Goal: Task Accomplishment & Management: Use online tool/utility

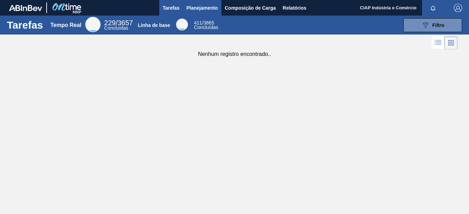
click at [204, 7] on span "Planejamento" at bounding box center [201, 8] width 31 height 8
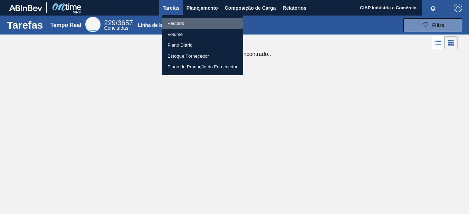
click at [182, 20] on li "Pedidos" at bounding box center [202, 23] width 81 height 11
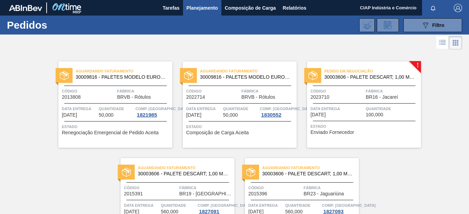
click at [356, 105] on span "Data entrega" at bounding box center [337, 108] width 54 height 7
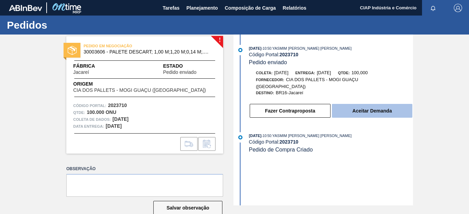
click at [374, 104] on button "Aceitar Demanda" at bounding box center [372, 111] width 80 height 14
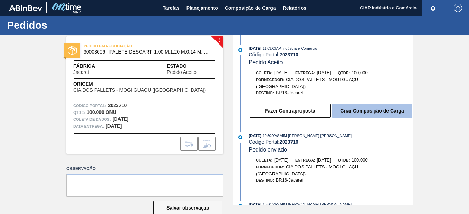
click at [361, 104] on button "Criar Composição de Carga" at bounding box center [372, 111] width 80 height 14
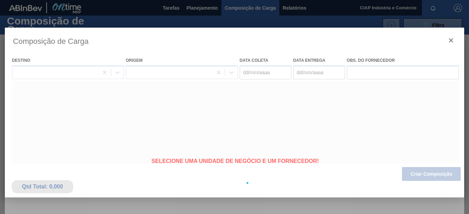
type coleta "[DATE]"
type entrega "[DATE]"
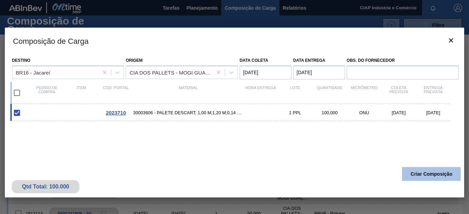
click at [416, 174] on button "Criar Composição" at bounding box center [431, 174] width 59 height 14
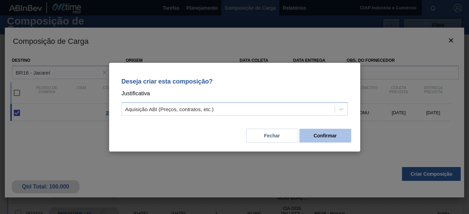
click at [327, 137] on button "Confirmar" at bounding box center [325, 136] width 52 height 14
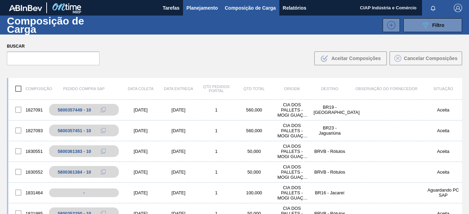
click at [204, 5] on span "Planejamento" at bounding box center [201, 8] width 31 height 8
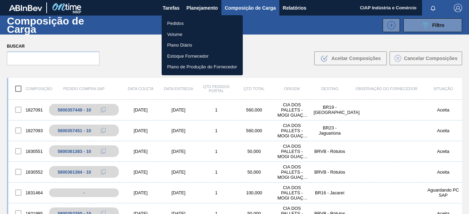
click at [180, 21] on li "Pedidos" at bounding box center [202, 23] width 81 height 11
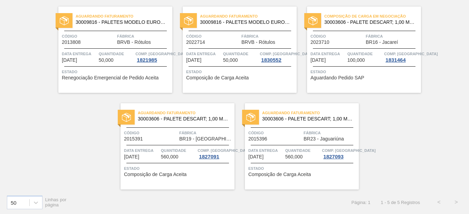
scroll to position [56, 0]
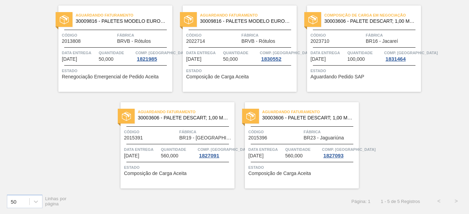
click at [356, 50] on span "Quantidade" at bounding box center [364, 52] width 35 height 7
